Goal: Task Accomplishment & Management: Use online tool/utility

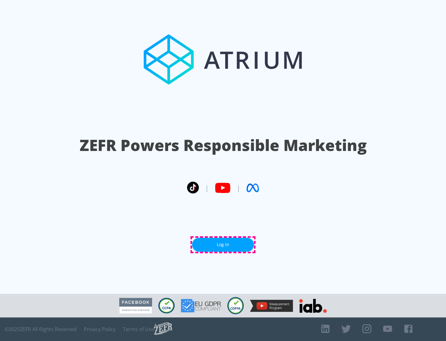
click at [223, 244] on link "Log In" at bounding box center [223, 245] width 62 height 14
